Goal: Task Accomplishment & Management: Complete application form

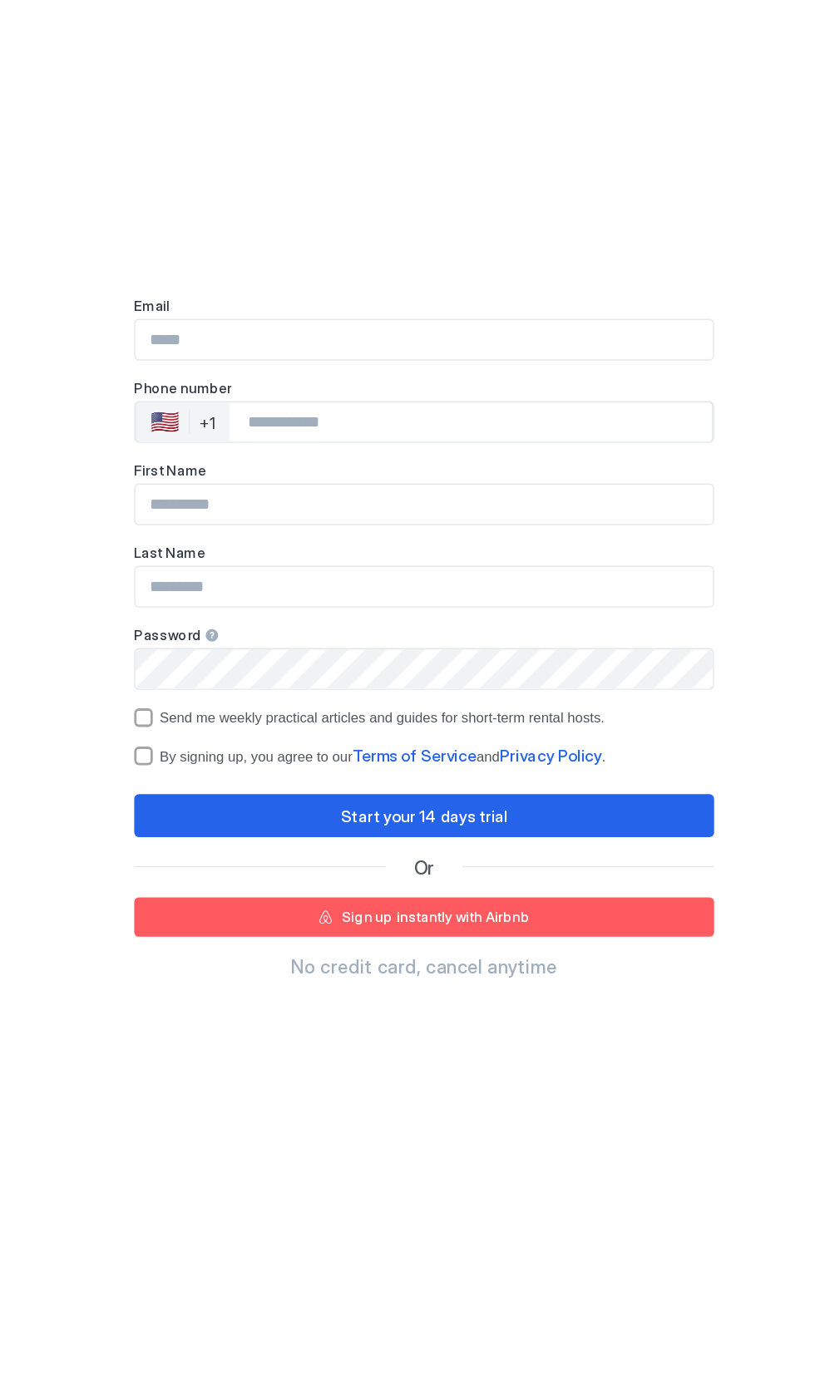
click at [229, 481] on input "Input Field" at bounding box center [407, 483] width 414 height 28
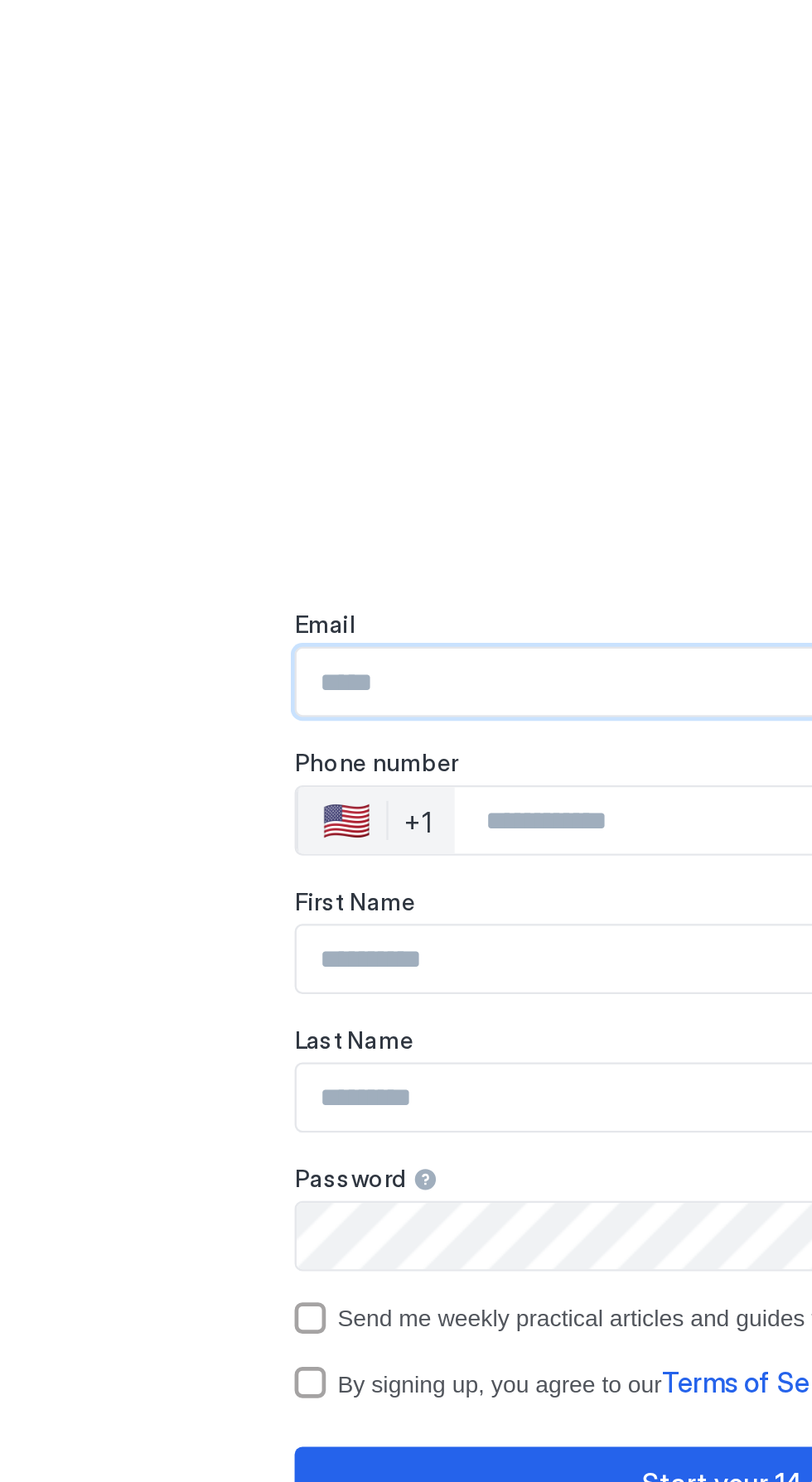
click at [229, 533] on div "Sign up Fully automate your STR business and watch it thrive. Email Phone numbe…" at bounding box center [406, 775] width 414 height 1512
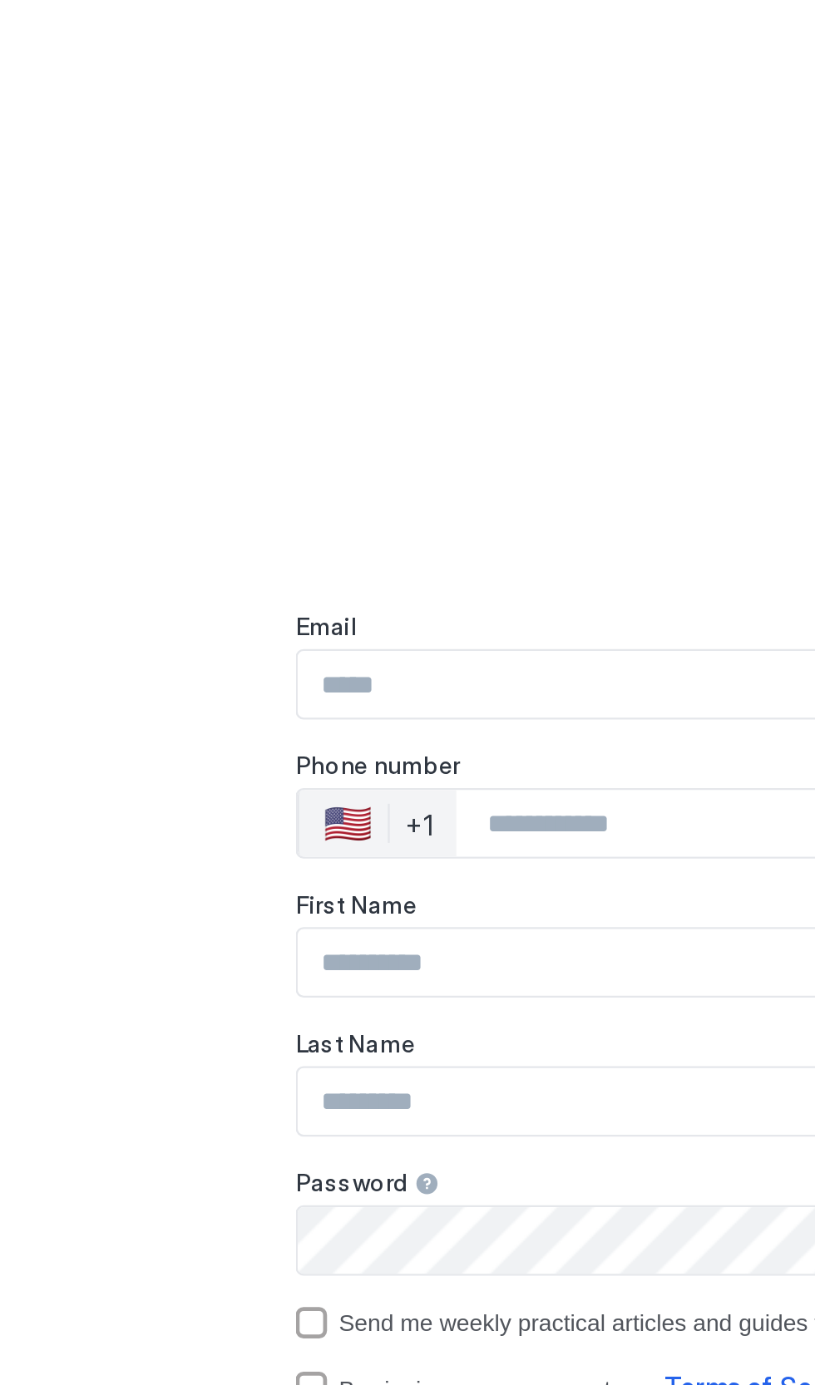
click at [232, 580] on input "Input Field" at bounding box center [407, 584] width 414 height 28
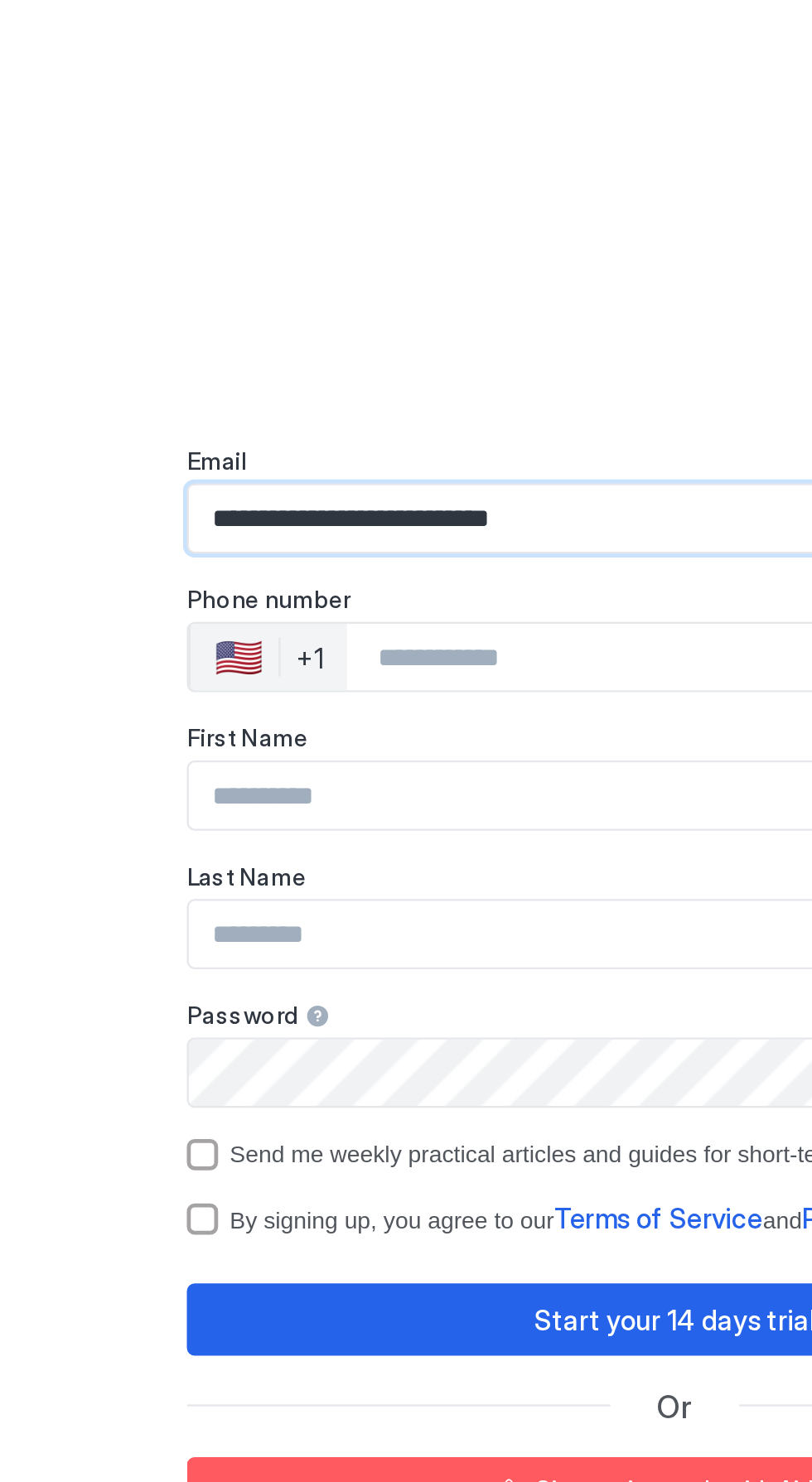
type input "**********"
click at [227, 645] on div "🇺🇸" at bounding box center [220, 641] width 21 height 20
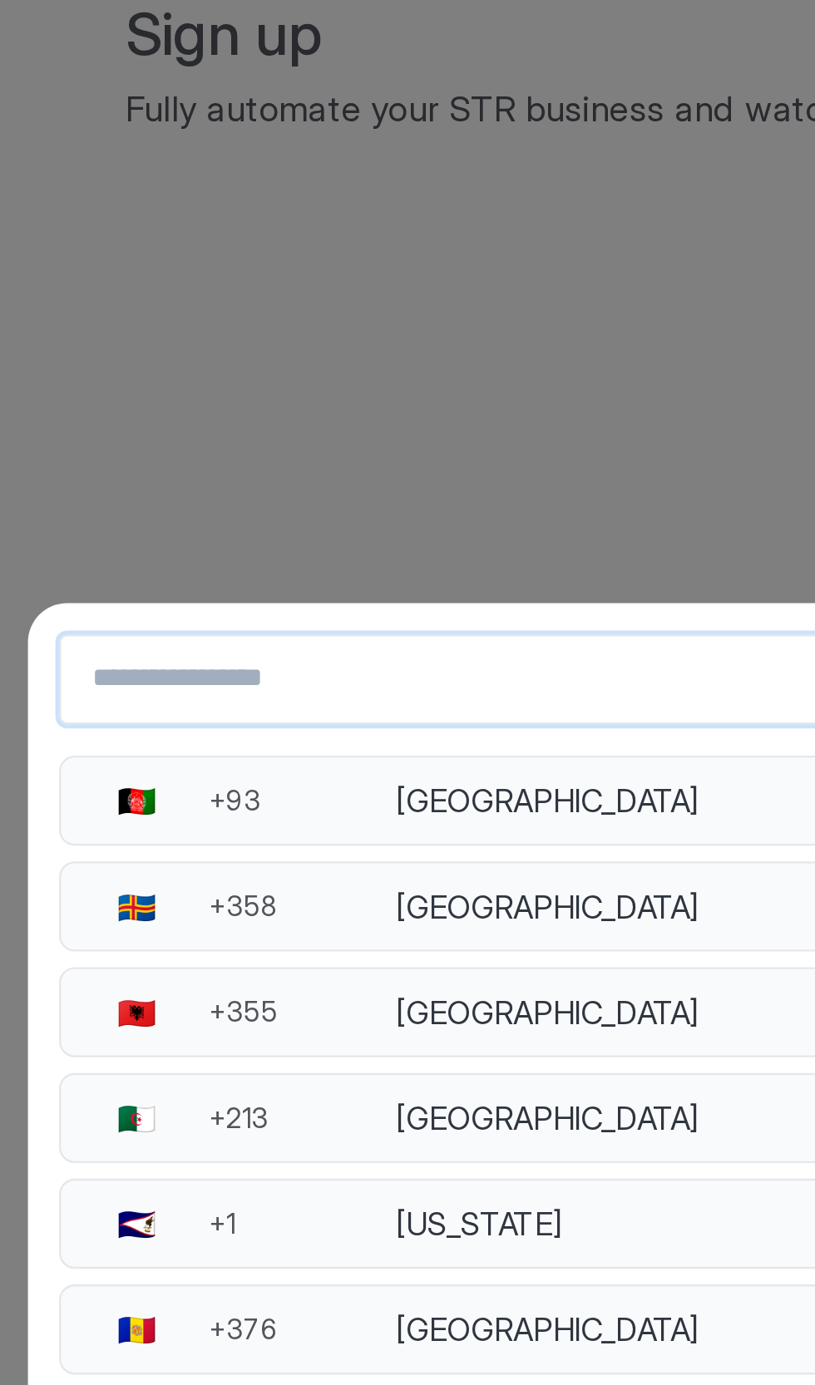
click at [205, 324] on input "Country Select Search Input" at bounding box center [407, 309] width 470 height 30
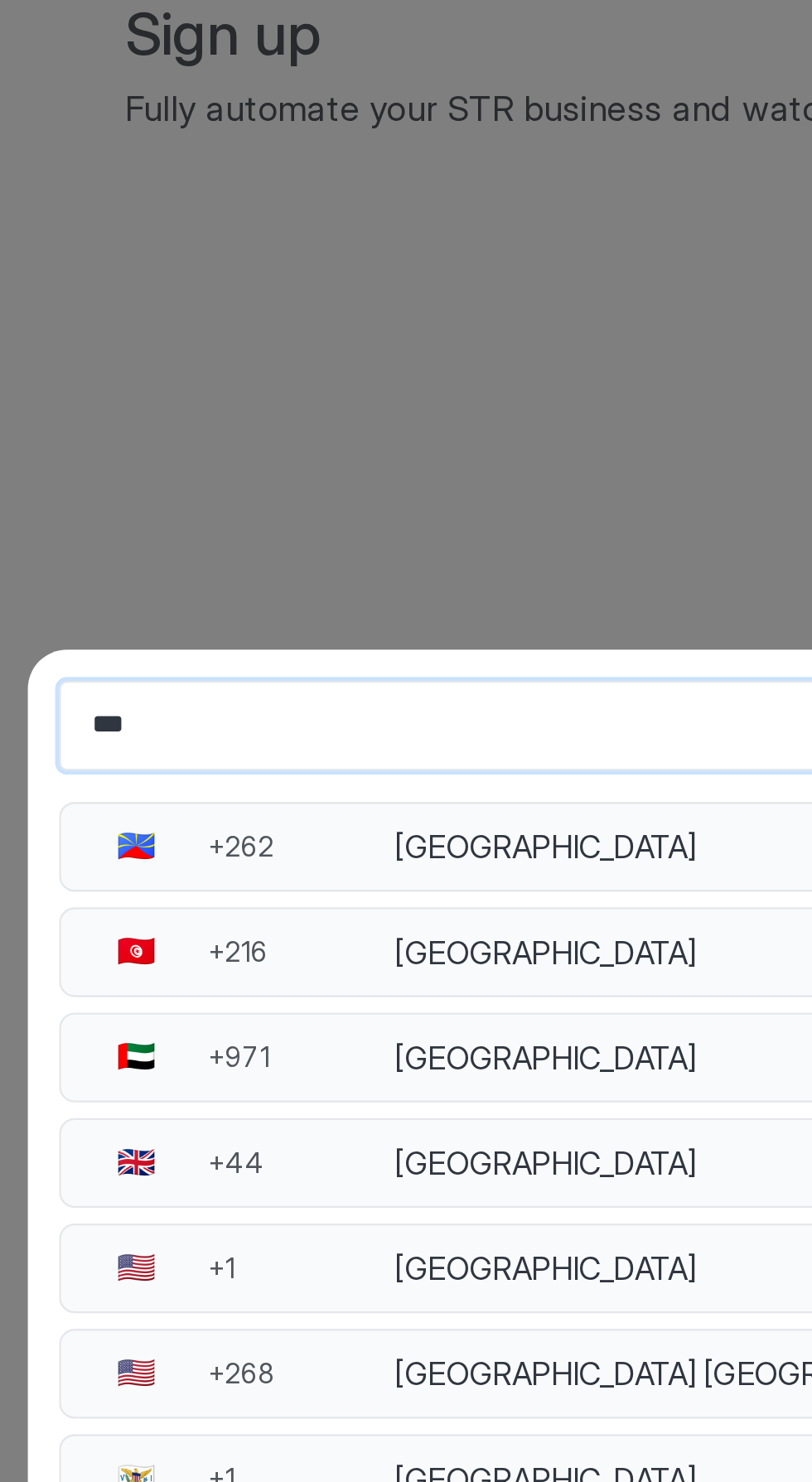
type input "****"
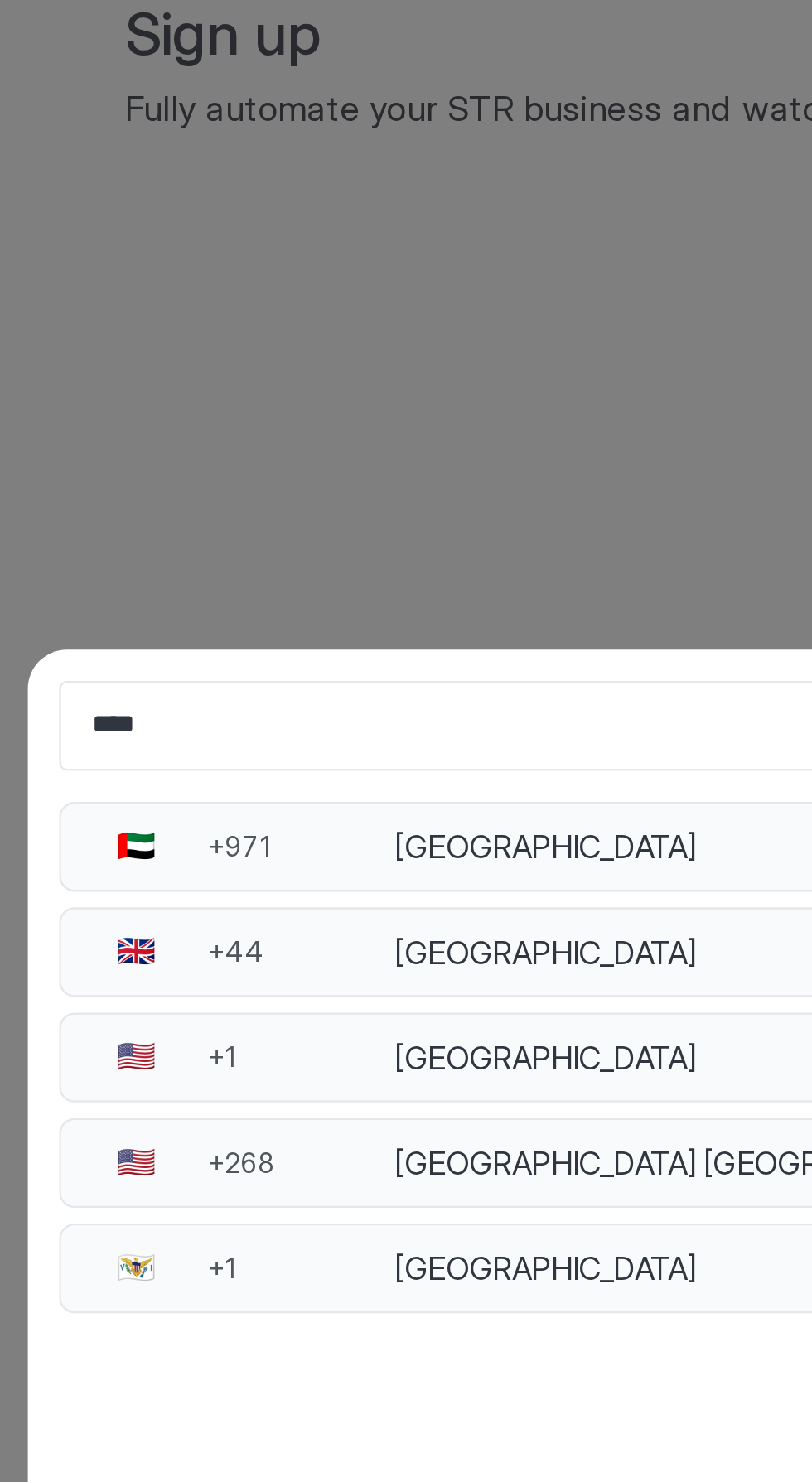
click at [245, 388] on div "+971" at bounding box center [273, 380] width 80 height 15
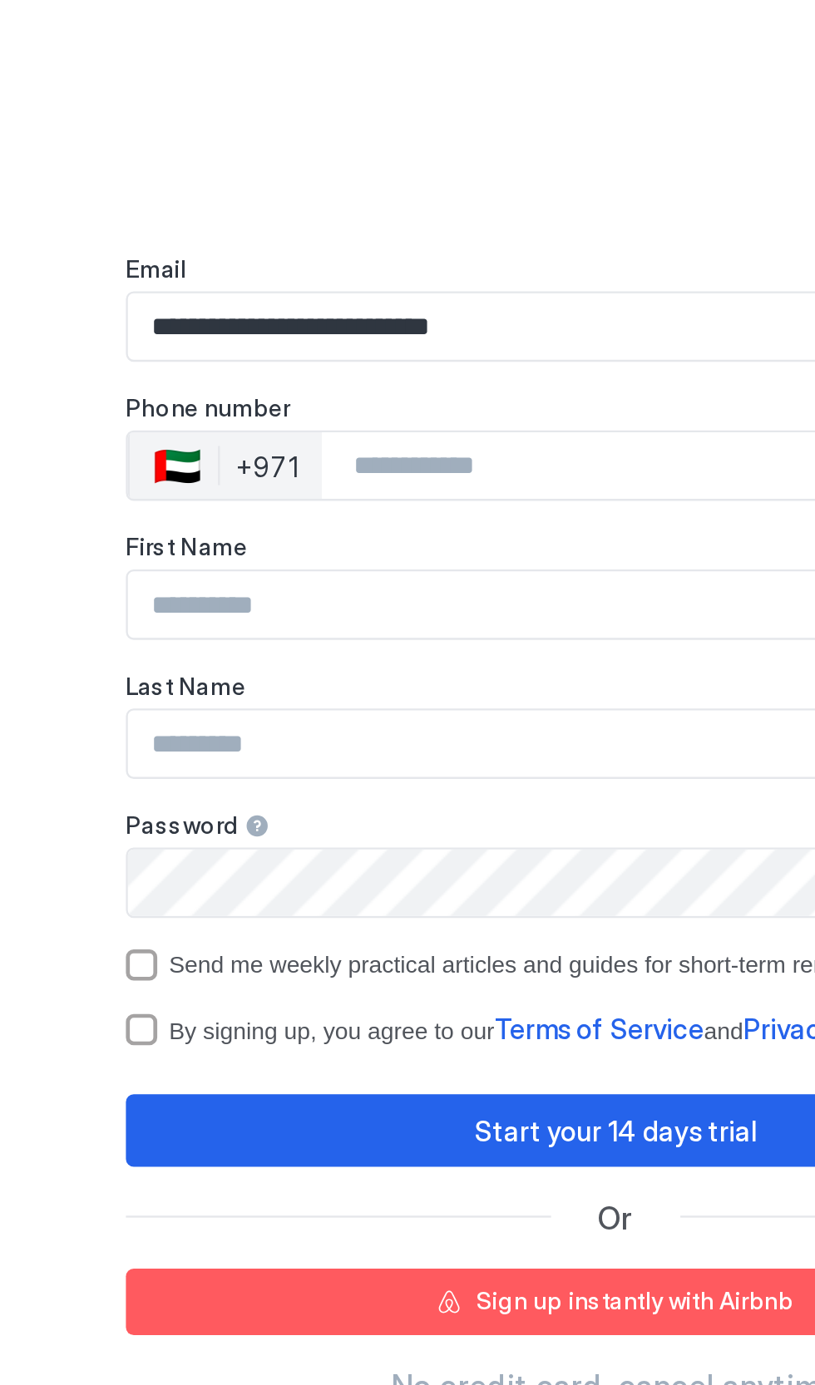
click at [324, 647] on input "Phone Number input" at bounding box center [448, 643] width 331 height 30
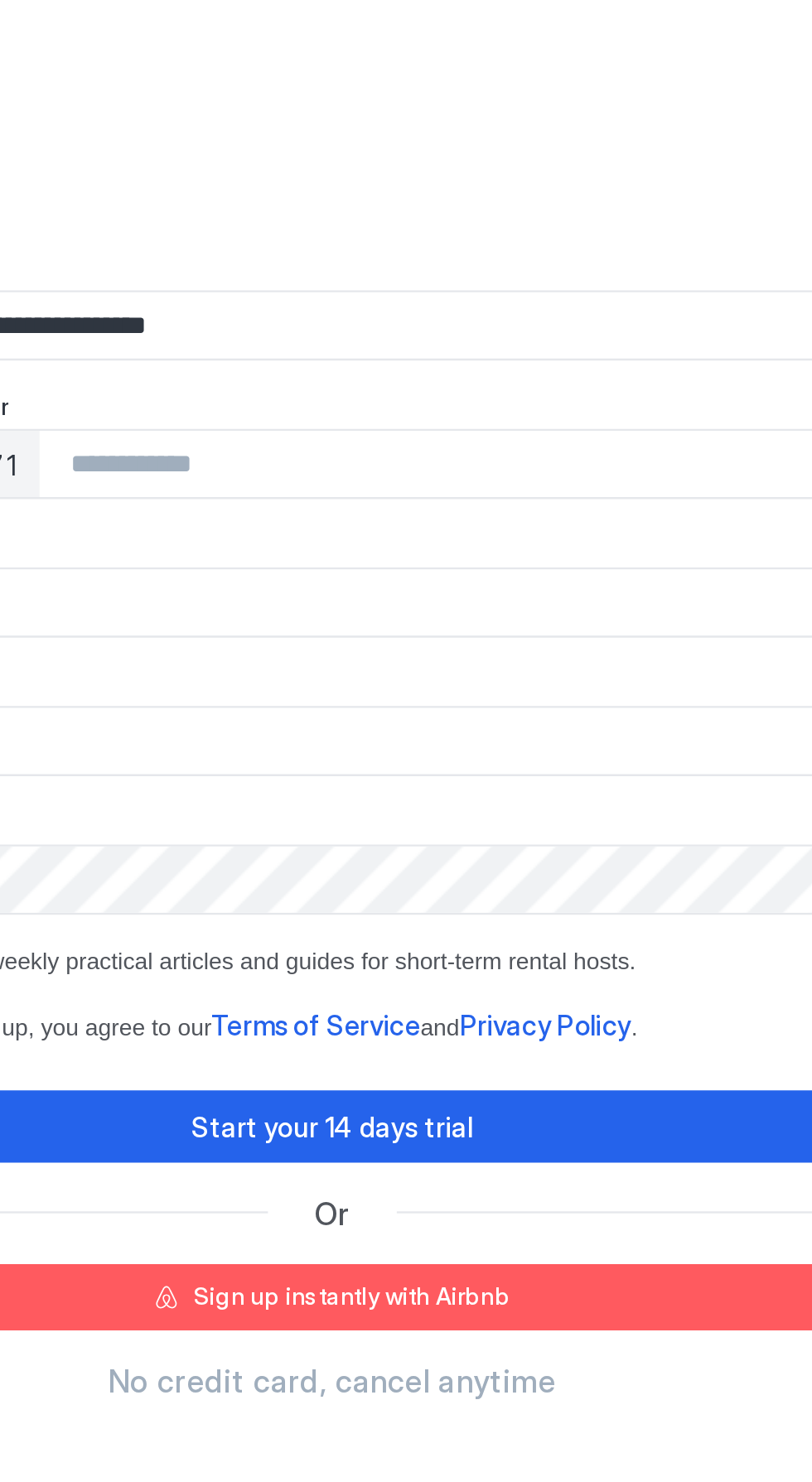
type input "*"
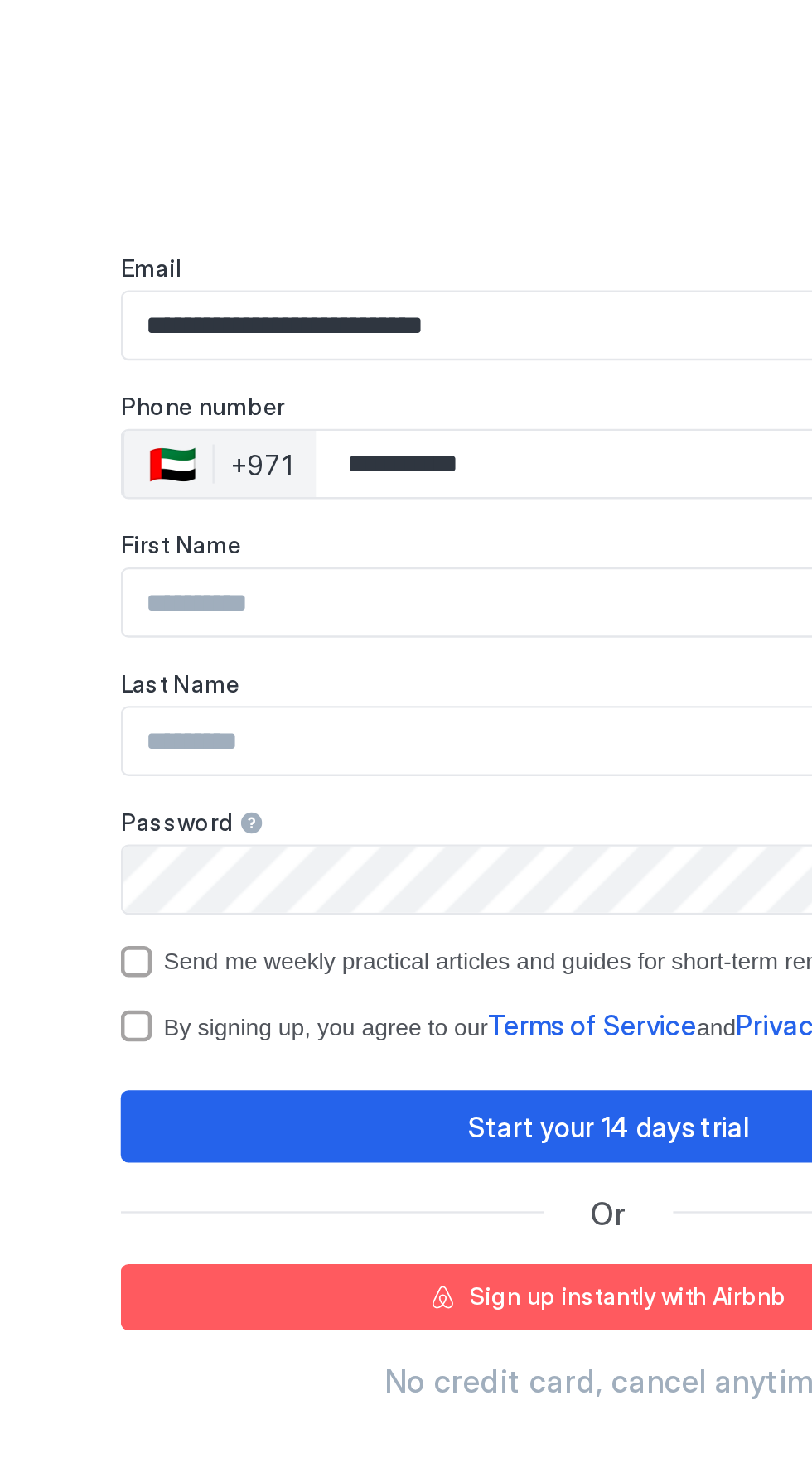
type input "**********"
click at [226, 707] on input "Input Field" at bounding box center [406, 700] width 412 height 28
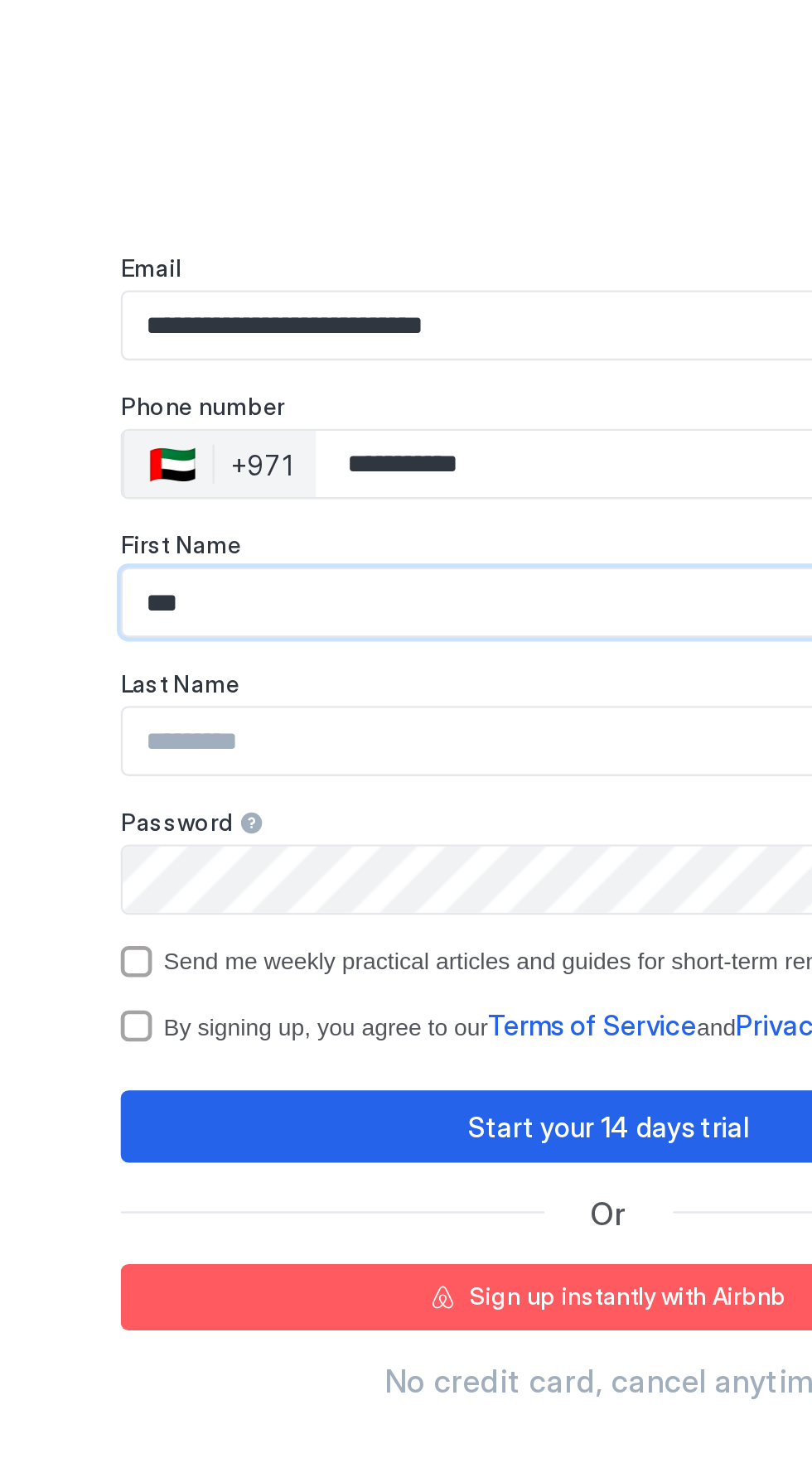
type input "***"
click at [228, 762] on input "Input Field" at bounding box center [406, 758] width 412 height 28
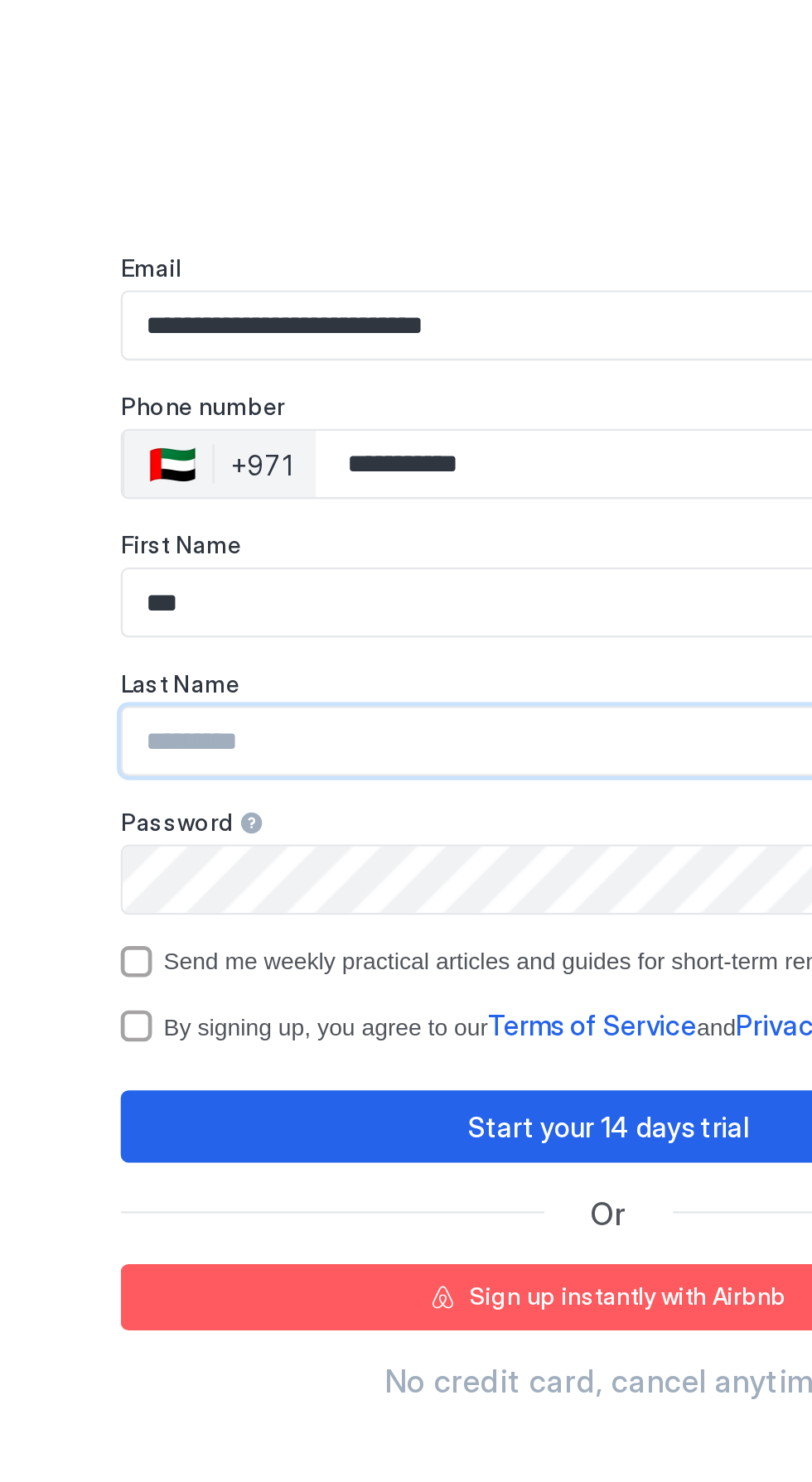
click at [228, 765] on input "Input Field" at bounding box center [406, 758] width 412 height 28
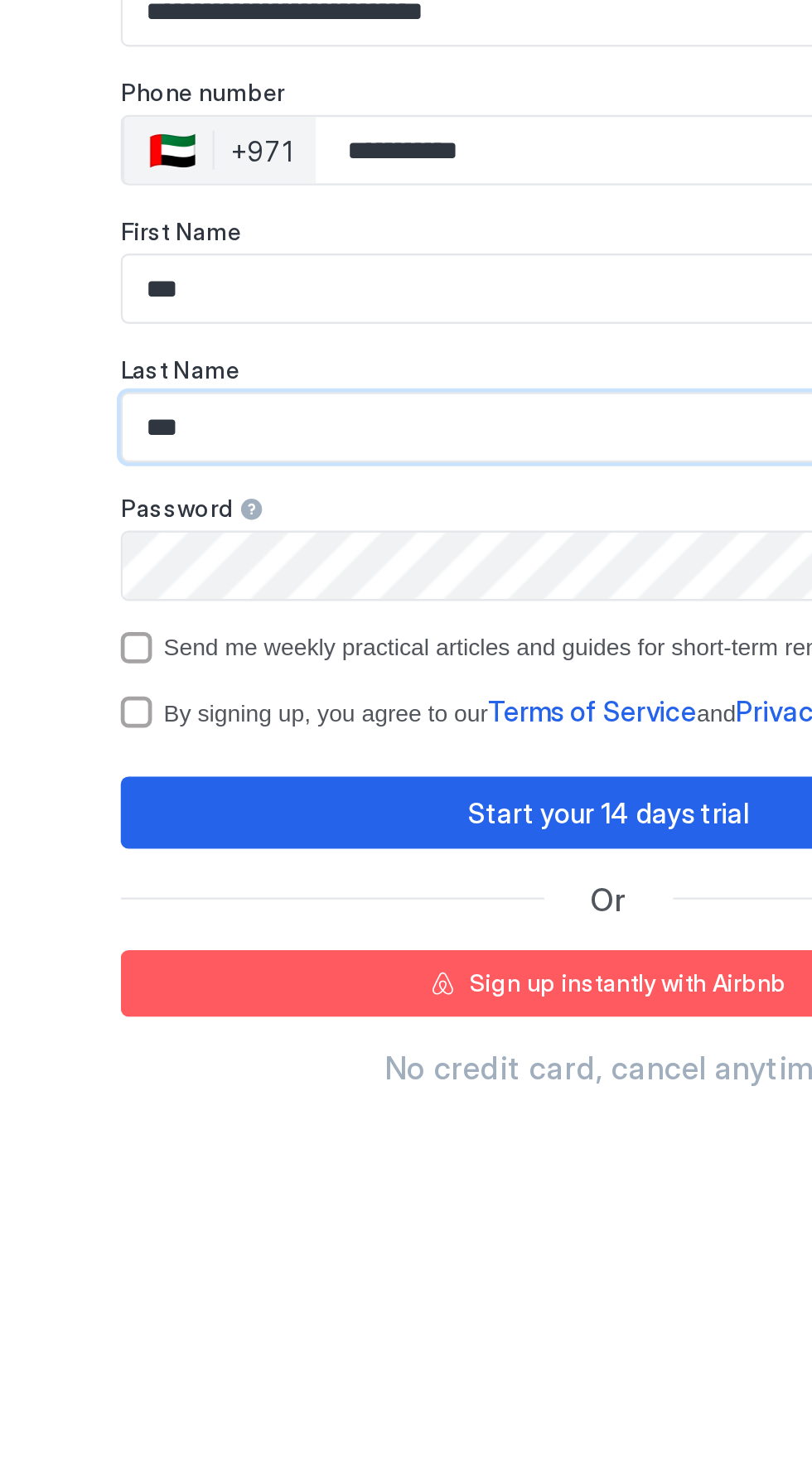
type input "***"
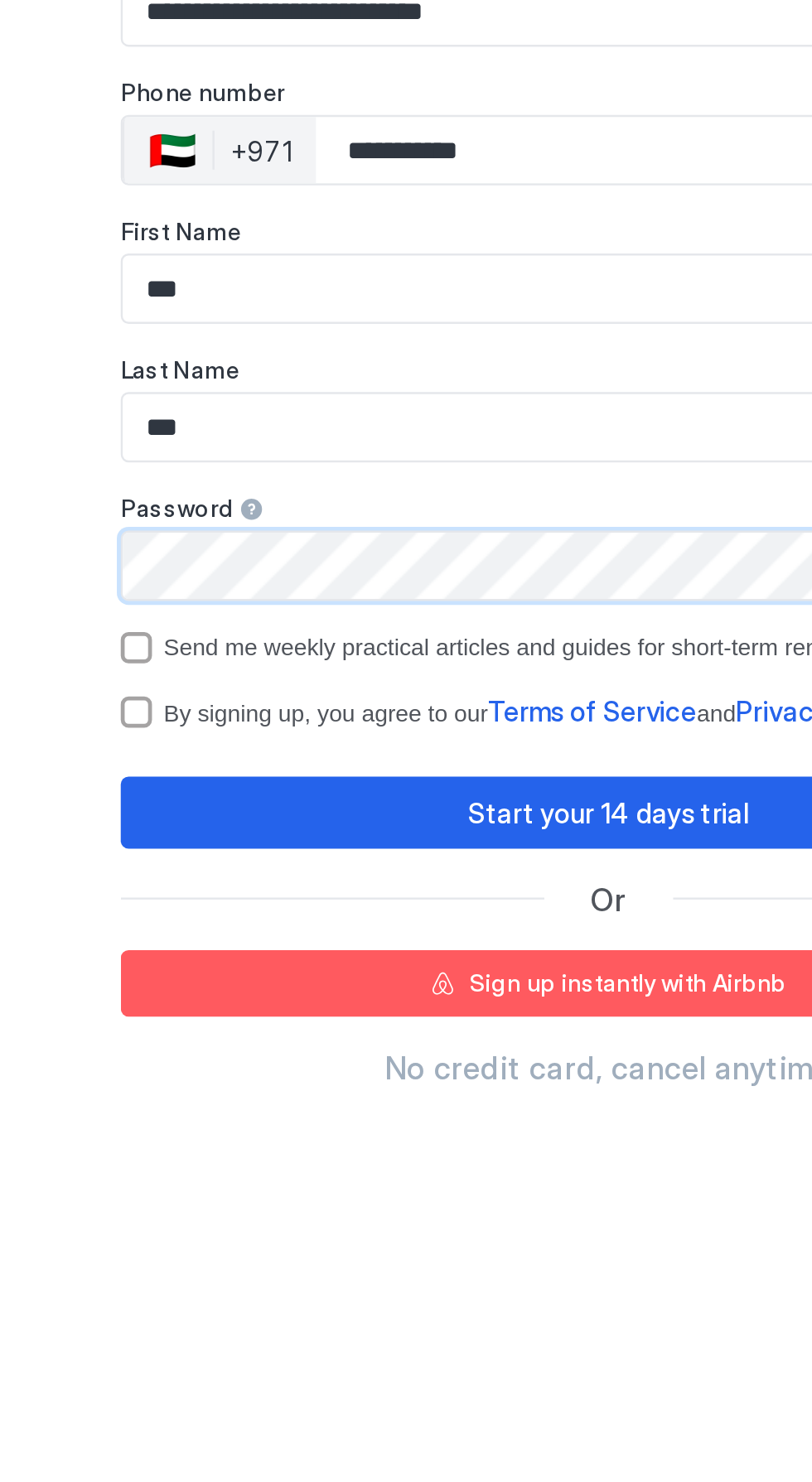
click at [207, 853] on div "optOut" at bounding box center [204, 852] width 13 height 13
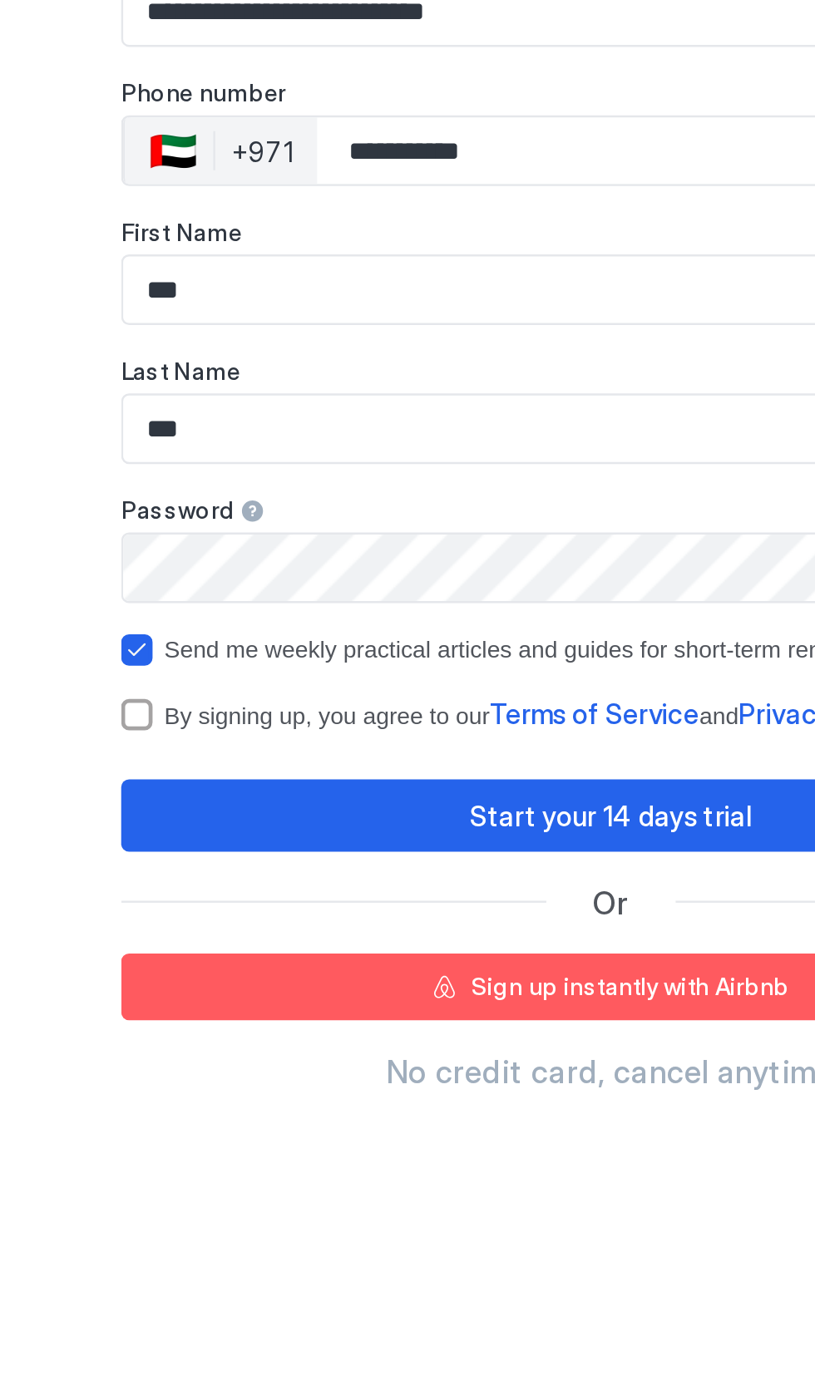
click at [200, 886] on div "termsPrivacy" at bounding box center [205, 882] width 13 height 13
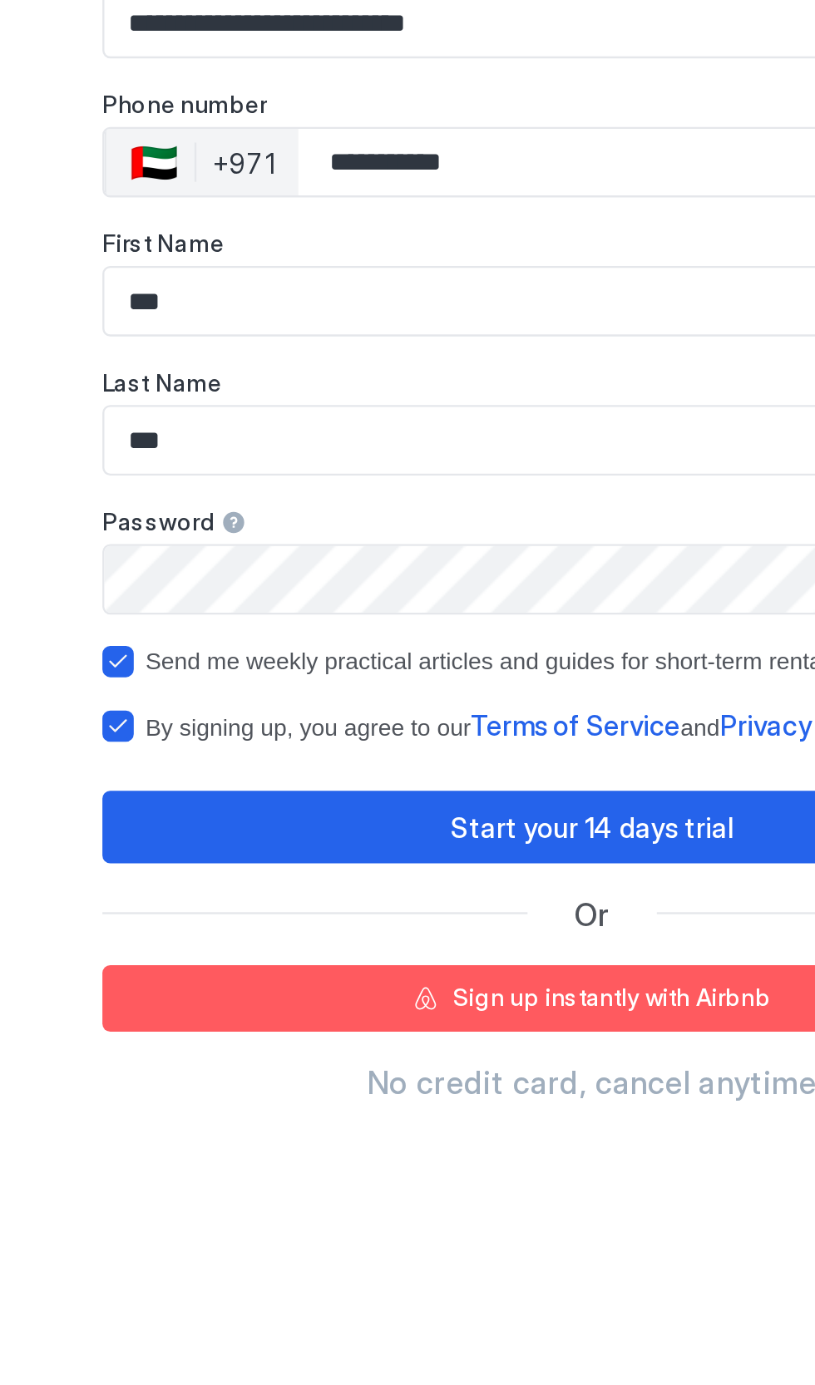
click at [428, 933] on div "Start your 14 days trial" at bounding box center [407, 925] width 120 height 17
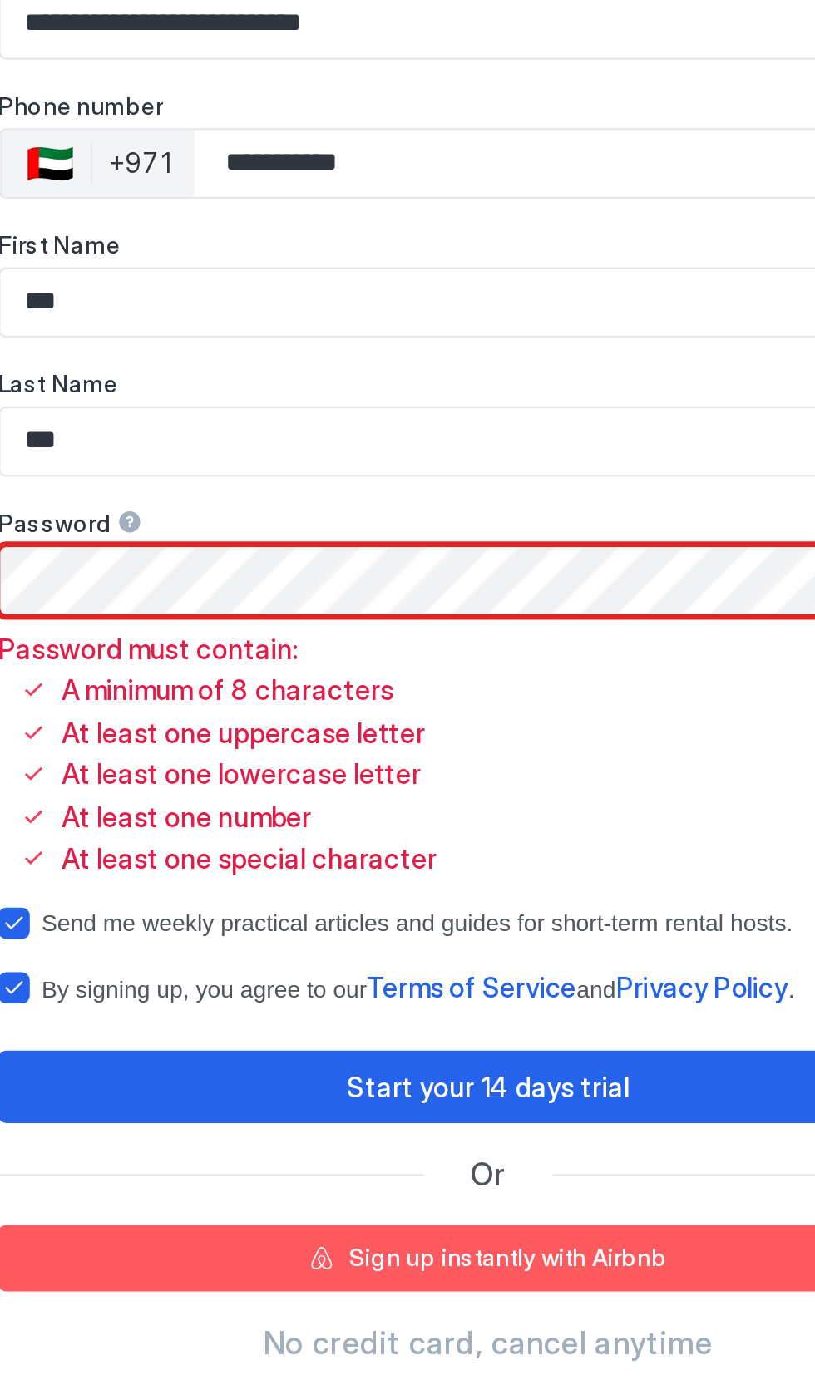
click at [456, 976] on div "Start your 14 days trial" at bounding box center [407, 980] width 120 height 17
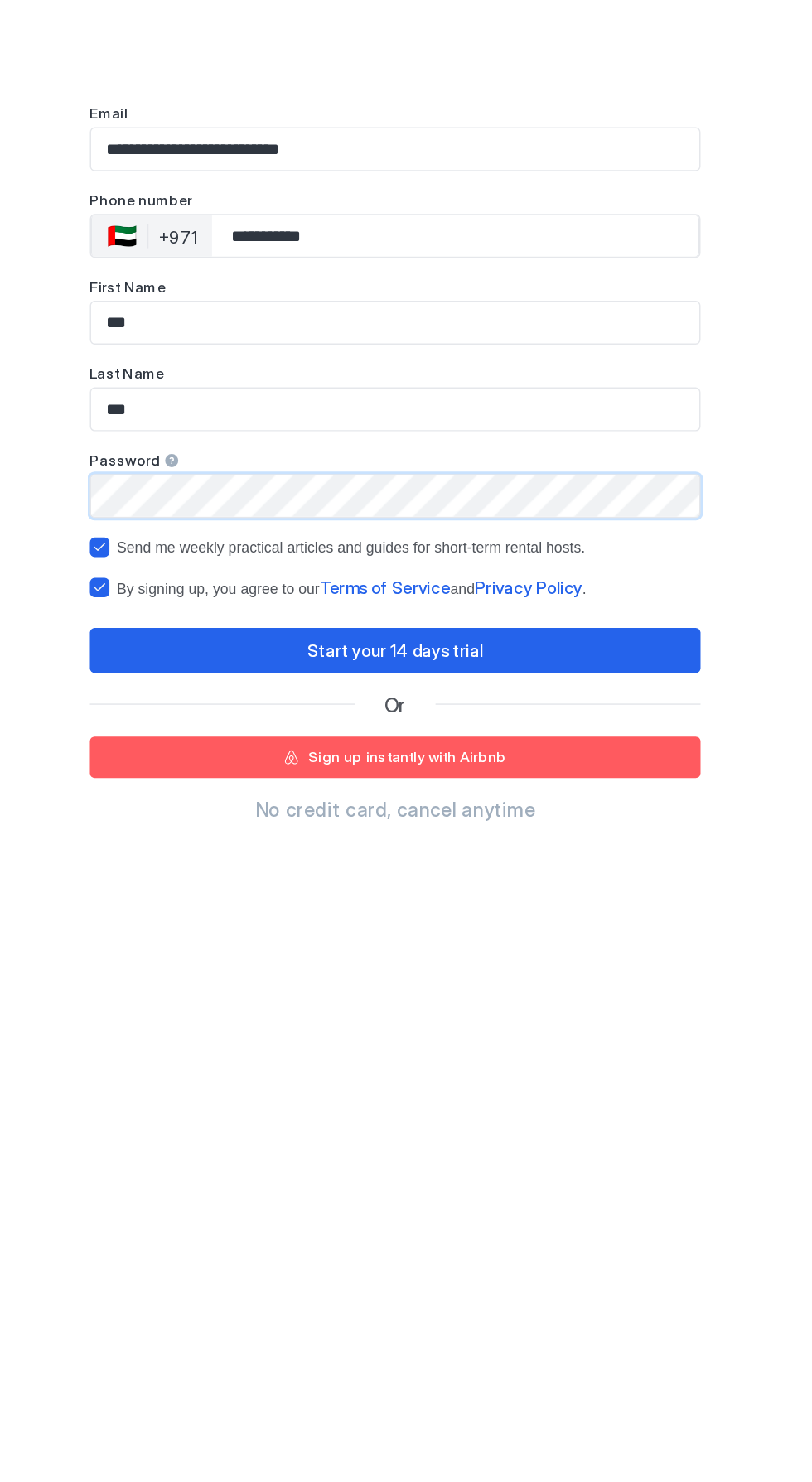
click at [277, 931] on button "Start your 14 days trial" at bounding box center [406, 922] width 414 height 31
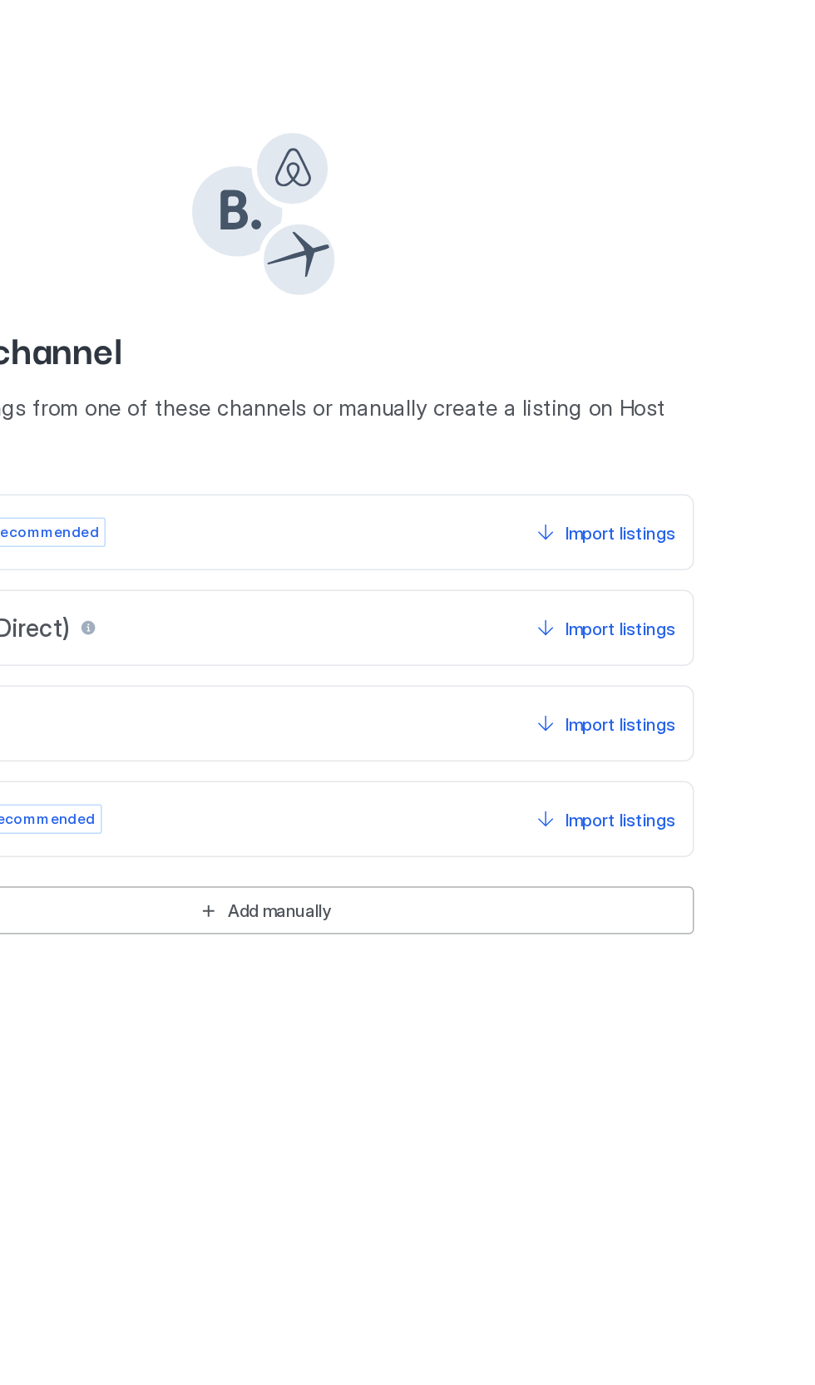
click at [601, 362] on button "Import listings" at bounding box center [637, 376] width 99 height 30
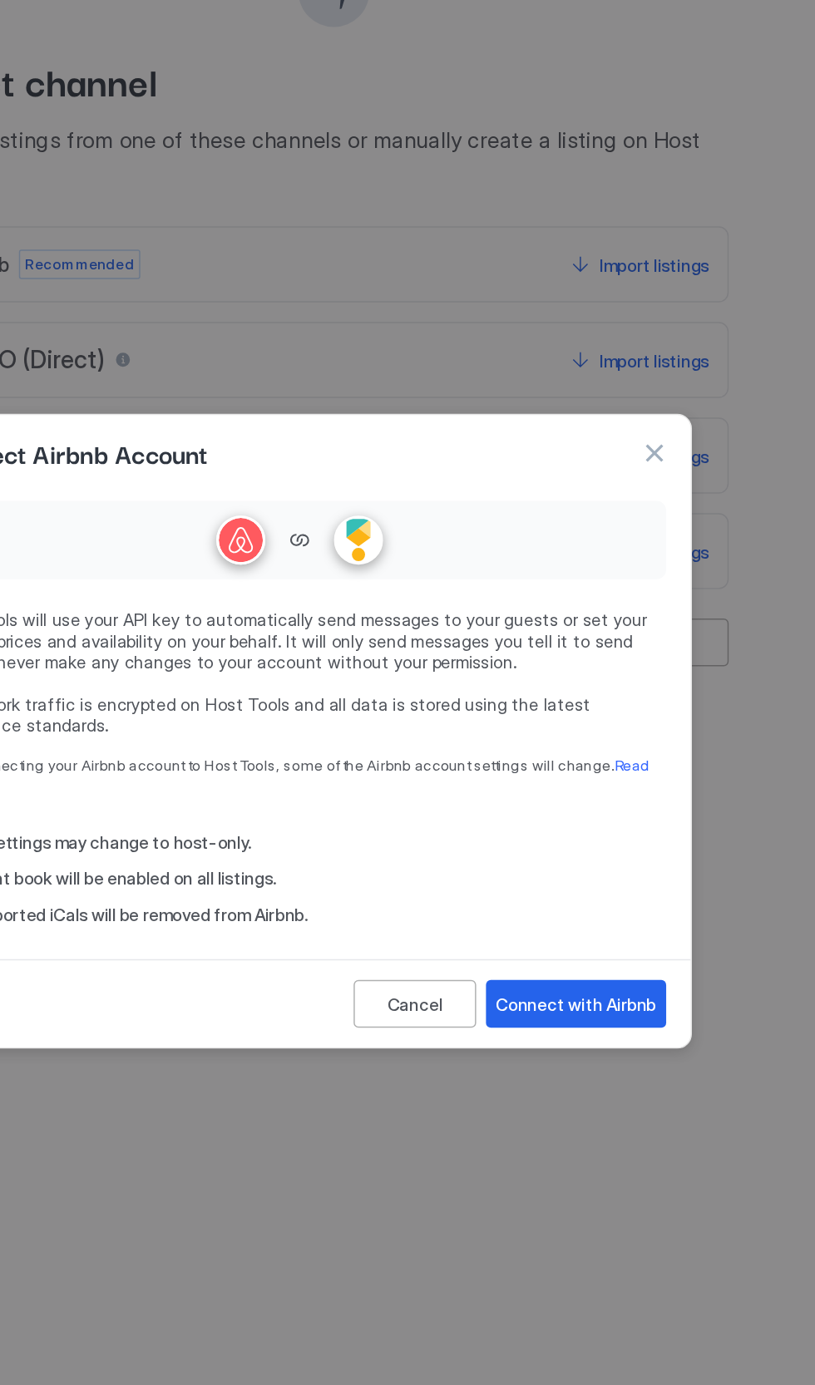
click at [617, 874] on div "Connect with Airbnb" at bounding box center [594, 877] width 109 height 17
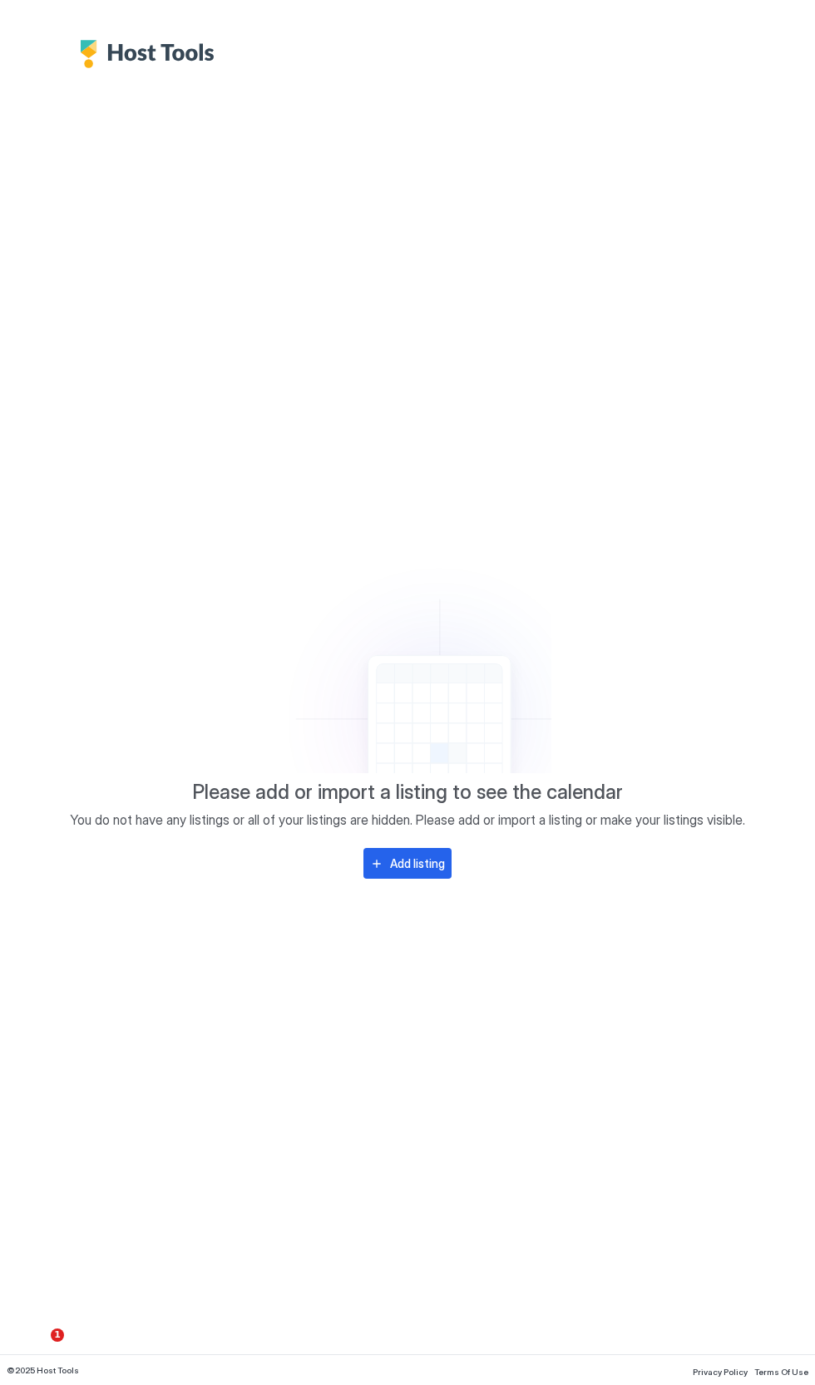
click at [88, 56] on img "Host Tools Logo" at bounding box center [151, 54] width 143 height 28
click at [146, 42] on img "Host Tools Logo" at bounding box center [151, 54] width 143 height 28
click at [153, 54] on img "Host Tools Logo" at bounding box center [151, 54] width 143 height 28
click at [142, 55] on img "Host Tools Logo" at bounding box center [151, 54] width 143 height 28
click at [421, 872] on div "Add listing" at bounding box center [417, 862] width 55 height 17
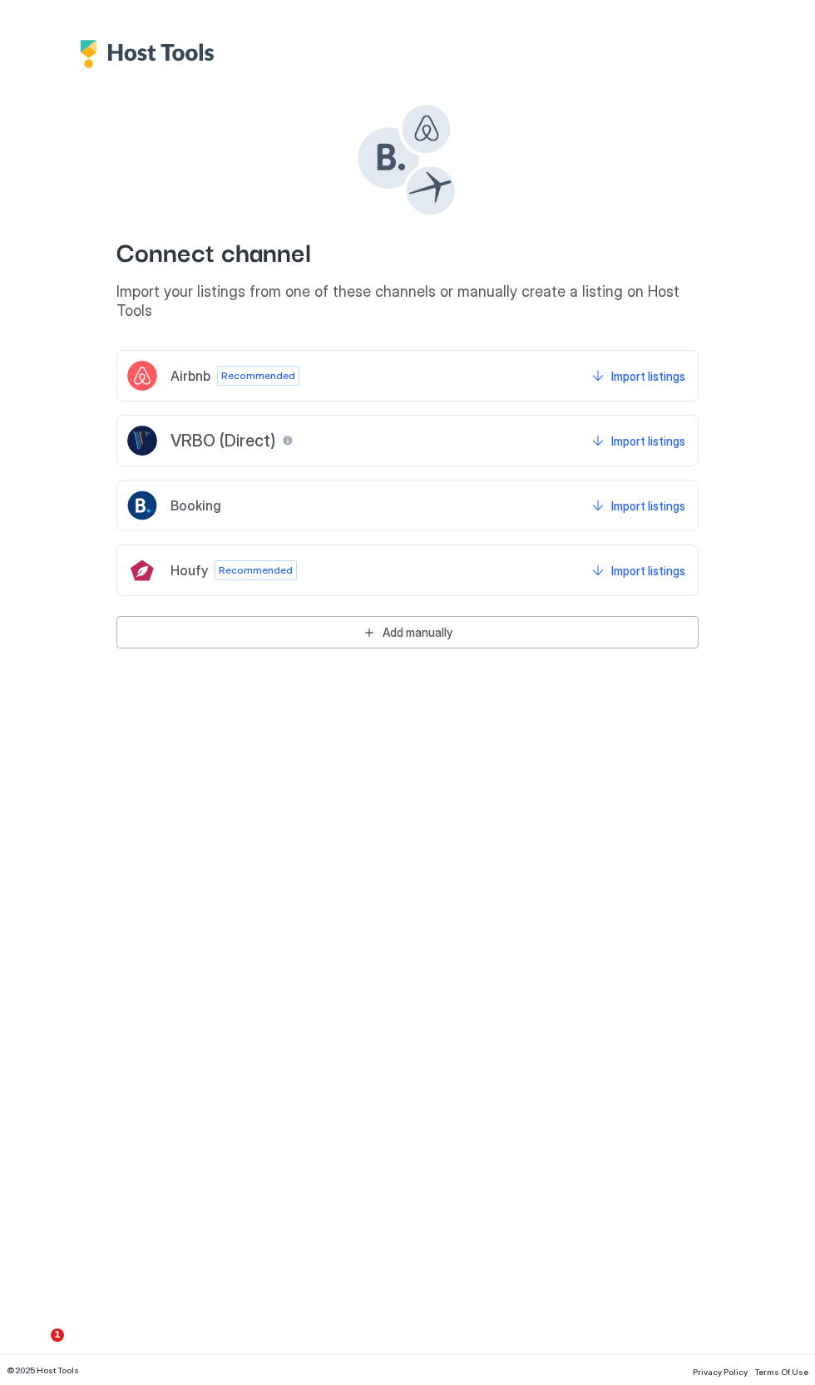
click at [647, 367] on div "Import listings" at bounding box center [648, 375] width 74 height 17
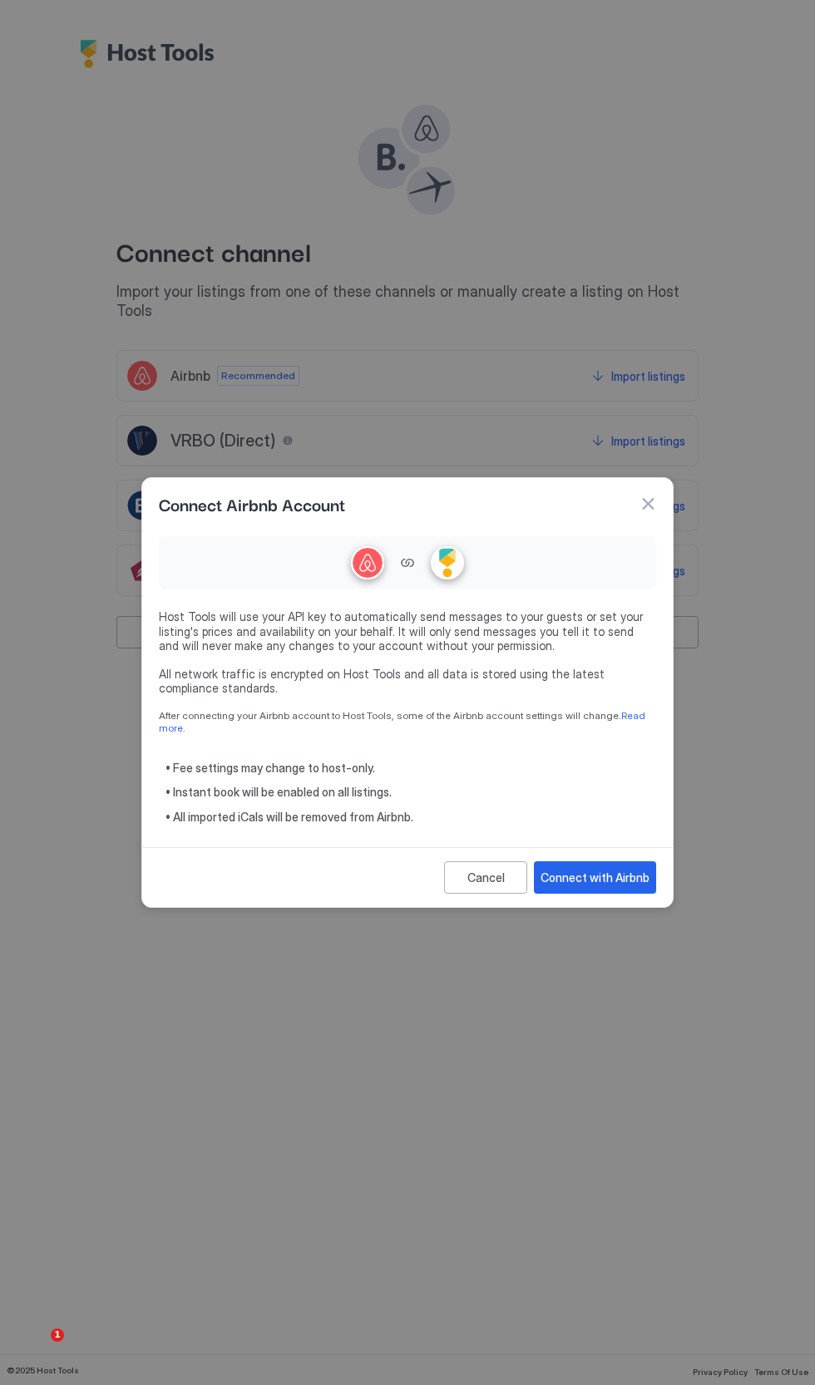
click at [476, 869] on div "Cancel" at bounding box center [485, 877] width 37 height 17
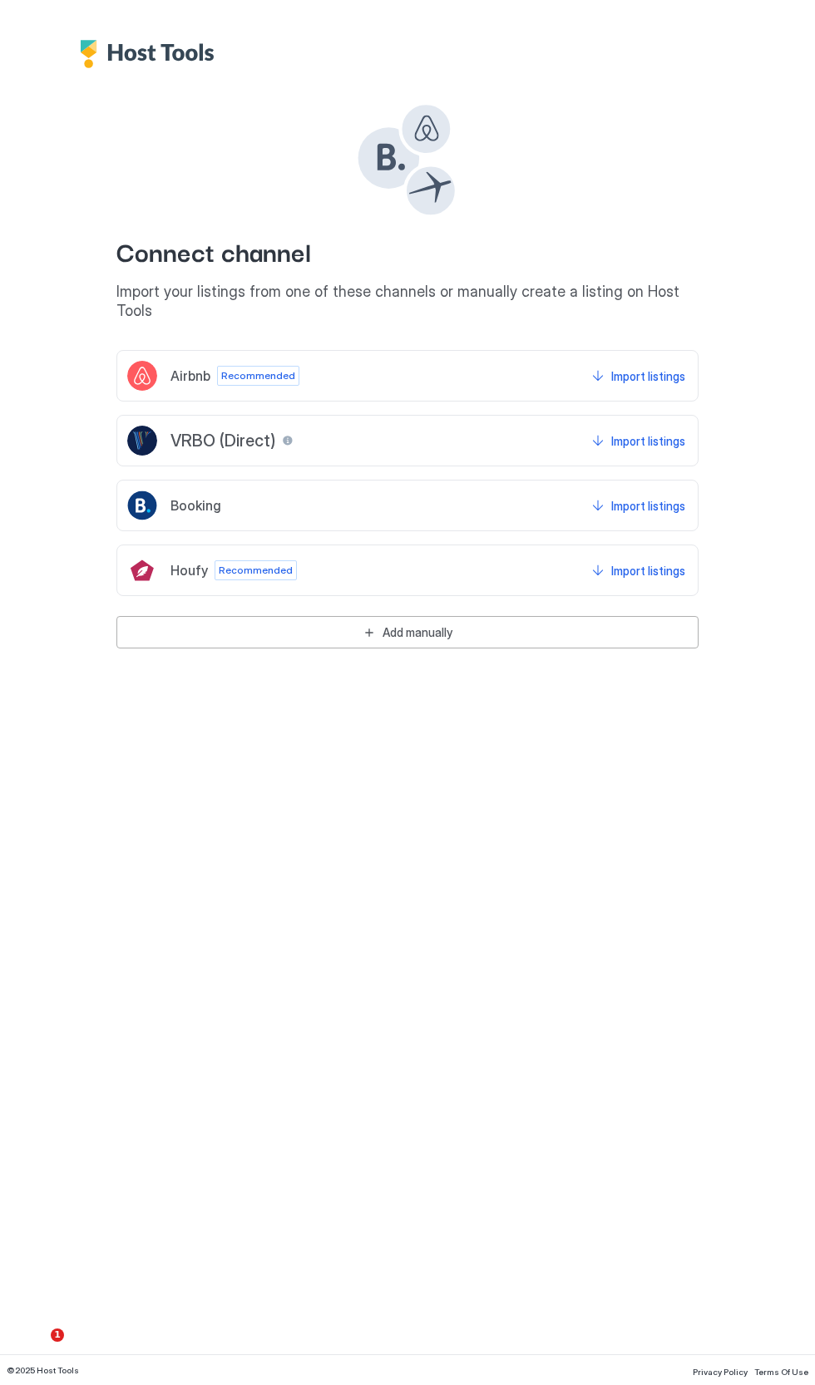
click at [550, 616] on button "Add manually" at bounding box center [407, 632] width 582 height 32
click at [138, 62] on img "Host Tools Logo" at bounding box center [151, 54] width 143 height 28
click at [121, 54] on img "Host Tools Logo" at bounding box center [151, 54] width 143 height 28
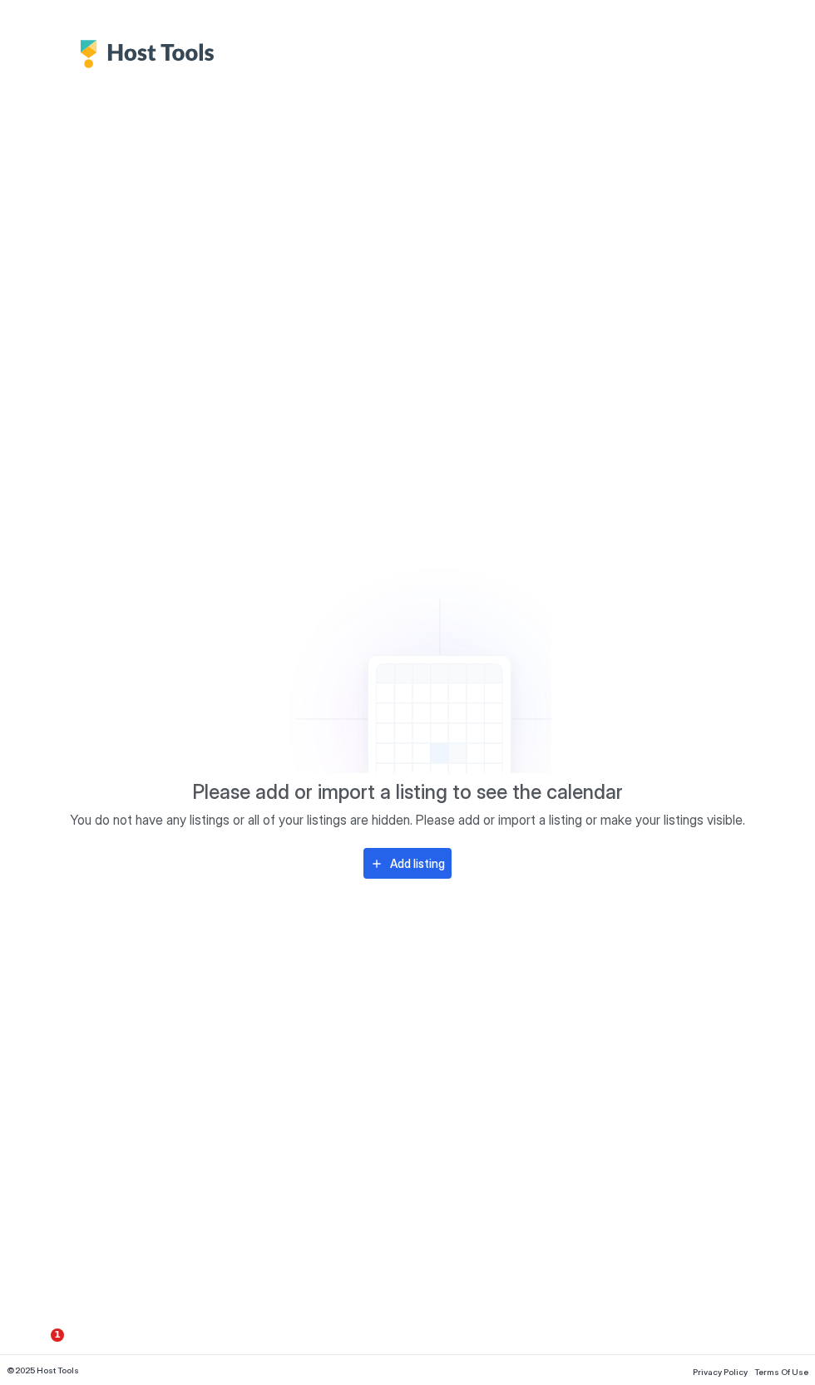
click at [413, 851] on button "Add listing" at bounding box center [407, 863] width 88 height 31
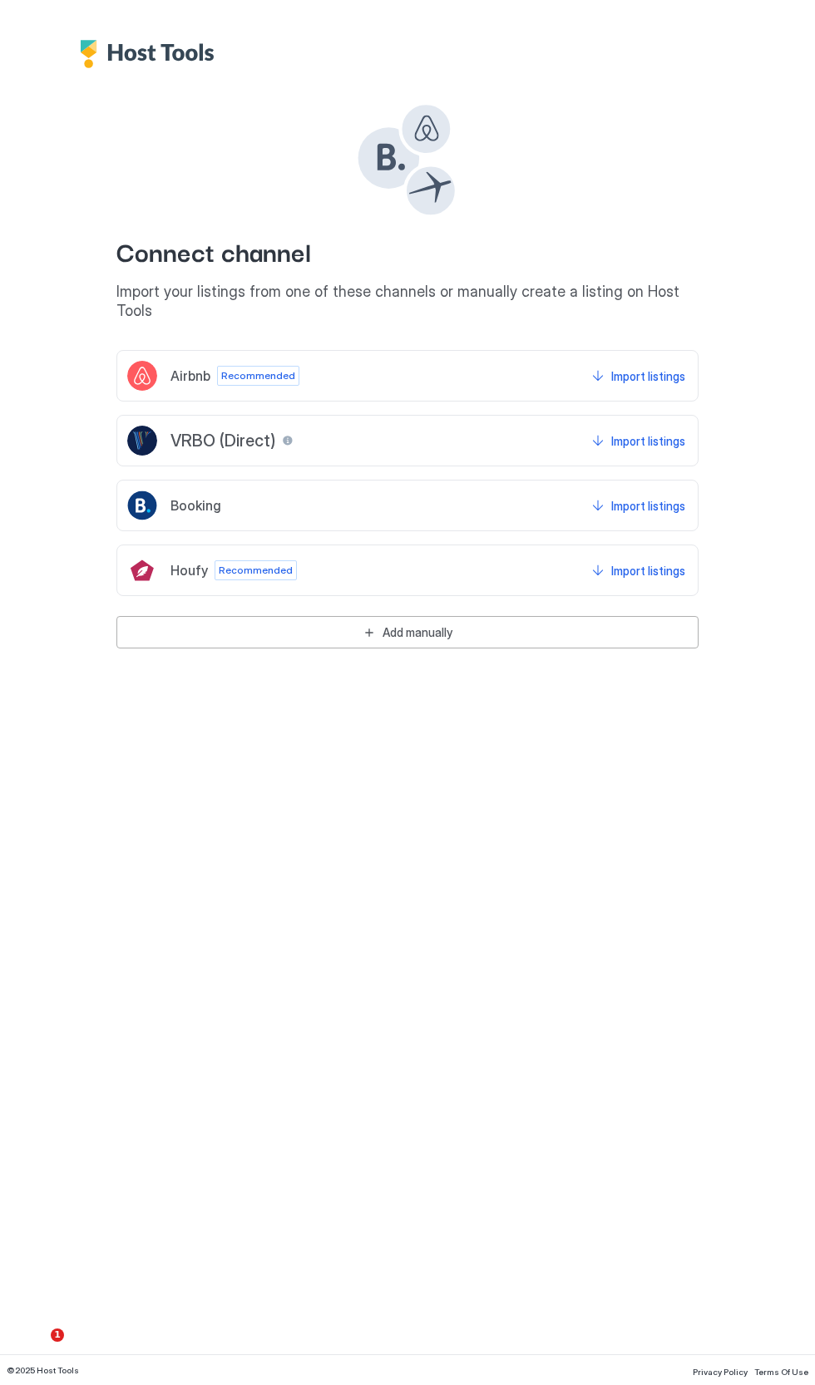
click at [625, 367] on div "Import listings" at bounding box center [648, 375] width 74 height 17
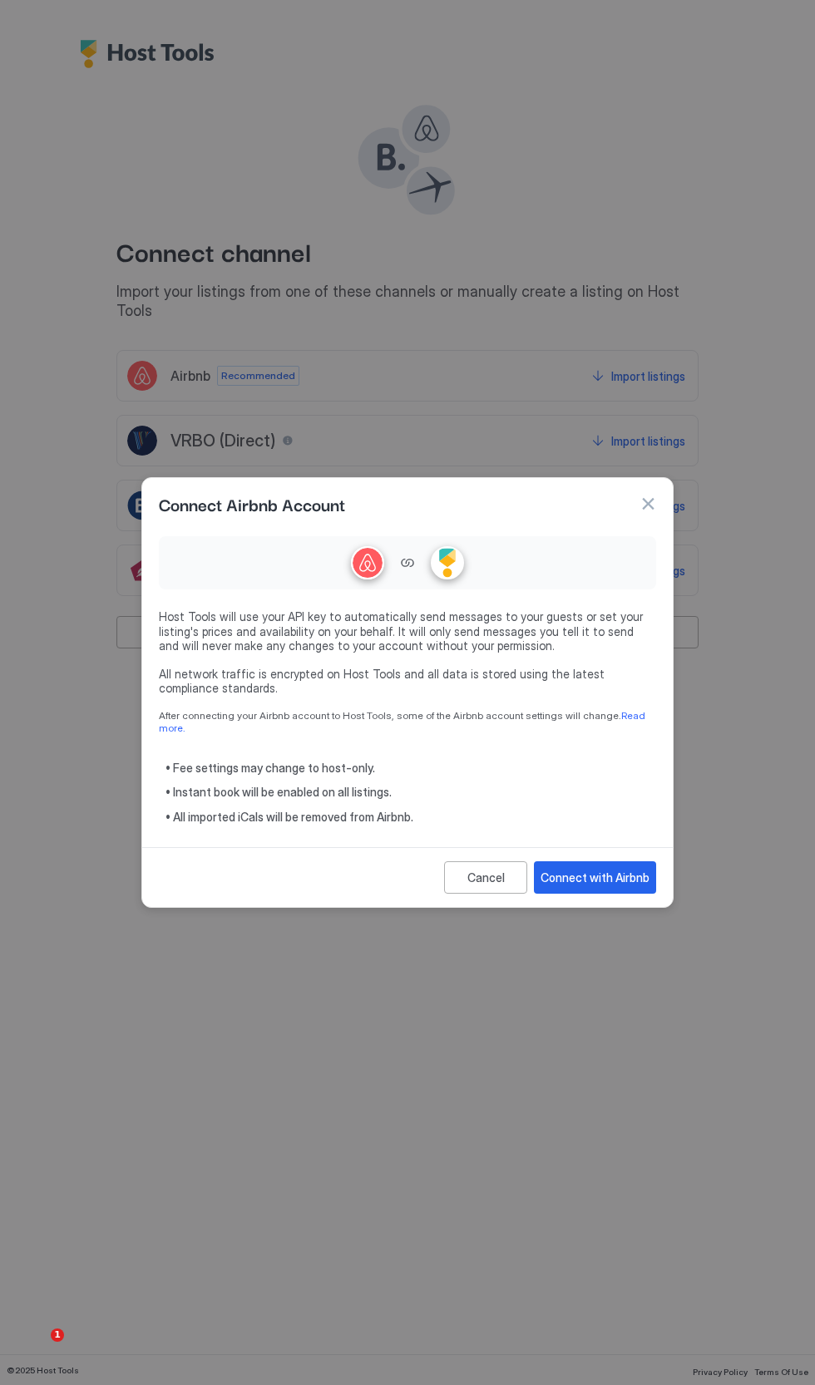
click at [611, 869] on div "Connect with Airbnb" at bounding box center [594, 877] width 109 height 17
